Goal: Find specific page/section: Find specific page/section

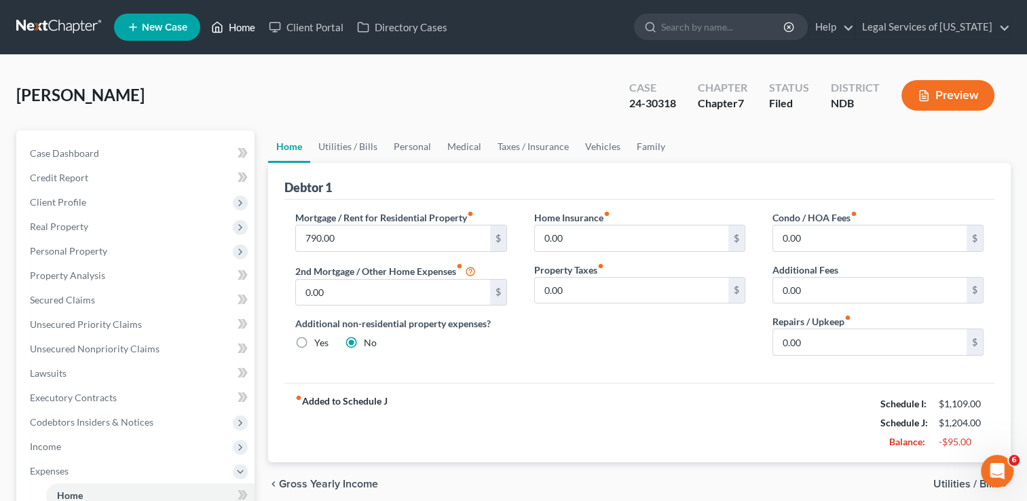
click at [249, 31] on link "Home" at bounding box center [233, 27] width 58 height 24
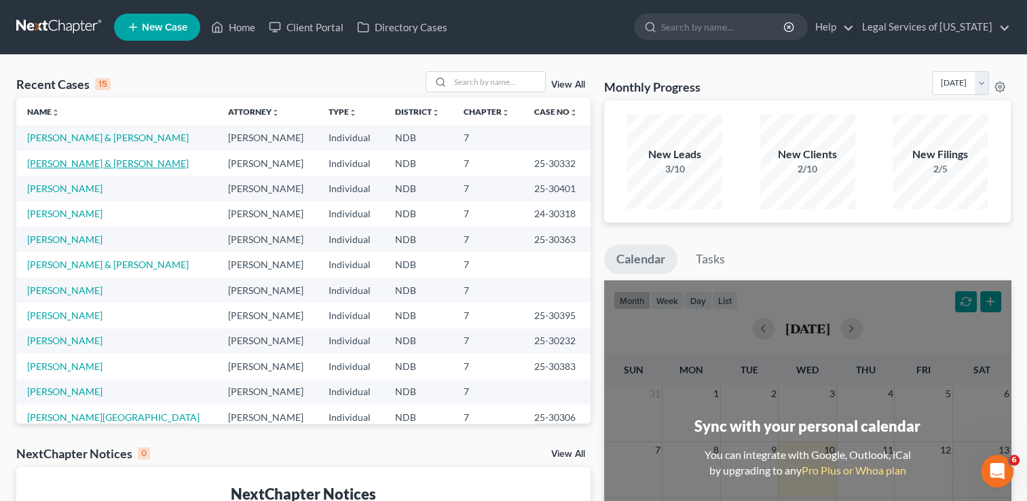
click at [96, 162] on link "[PERSON_NAME] & [PERSON_NAME]" at bounding box center [108, 163] width 162 height 12
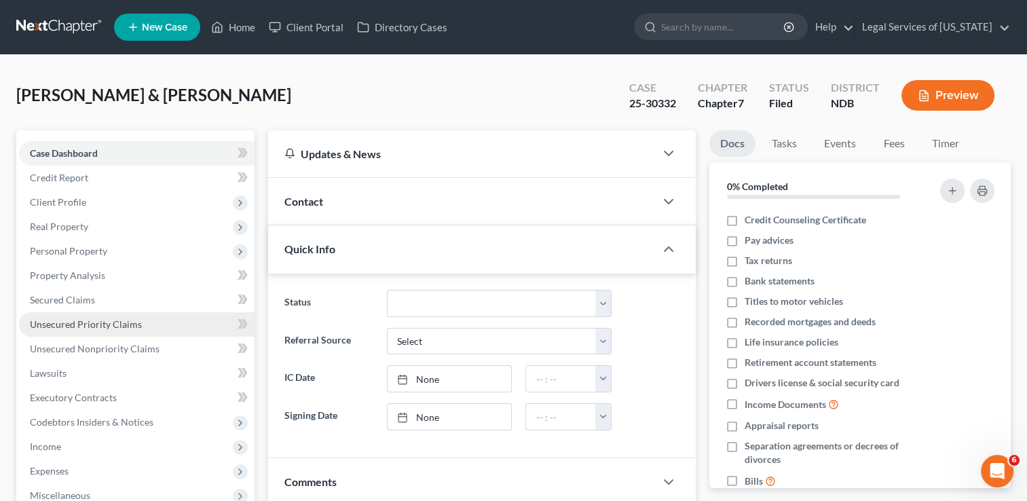
click at [70, 317] on link "Unsecured Priority Claims" at bounding box center [137, 324] width 236 height 24
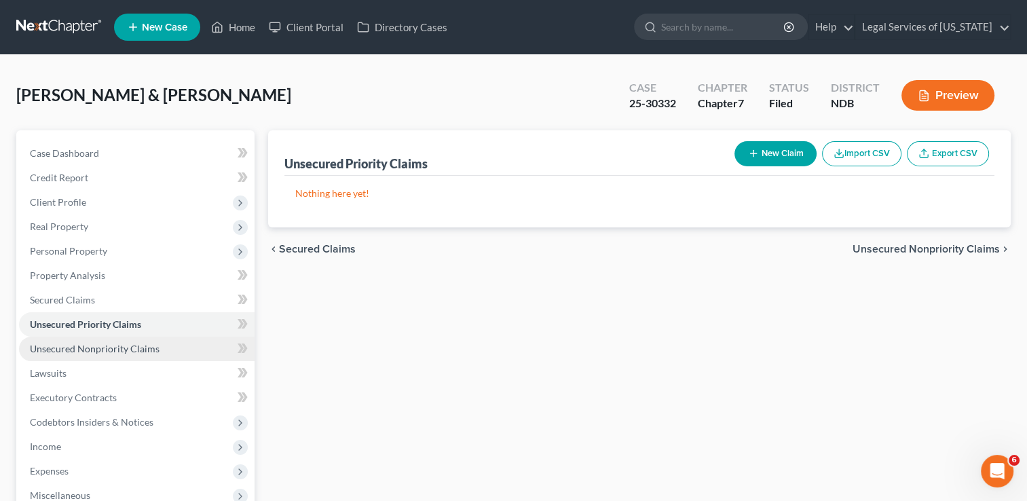
click at [81, 349] on span "Unsecured Nonpriority Claims" at bounding box center [95, 349] width 130 height 12
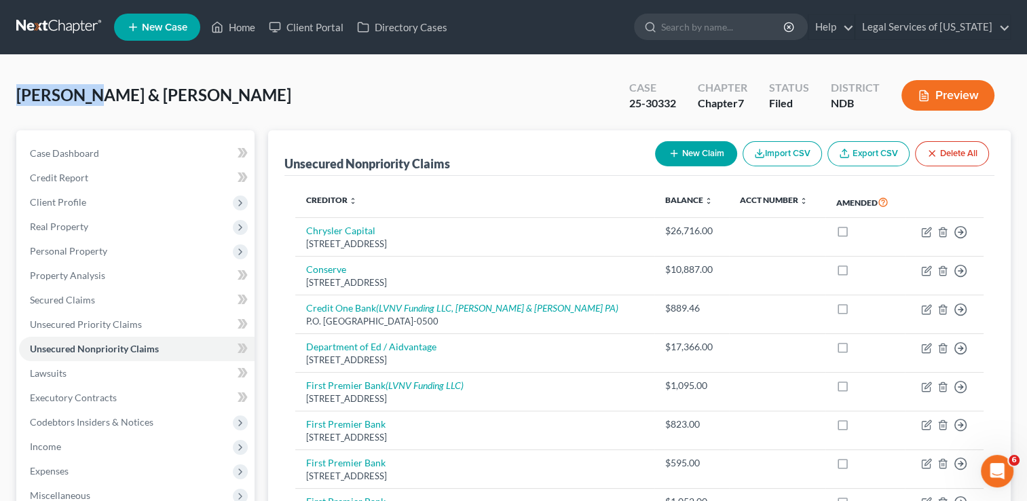
drag, startPoint x: 94, startPoint y: 93, endPoint x: 11, endPoint y: 99, distance: 83.7
click at [11, 99] on div "[PERSON_NAME] & [PERSON_NAME] Upgraded Case 25-30332 Chapter Chapter 7 Status F…" at bounding box center [513, 376] width 1027 height 642
drag, startPoint x: 11, startPoint y: 99, endPoint x: 58, endPoint y: 99, distance: 46.8
copy span "[PERSON_NAME]"
